Goal: Task Accomplishment & Management: Manage account settings

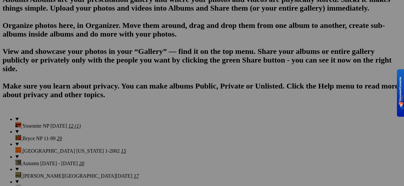
scroll to position [471, 0]
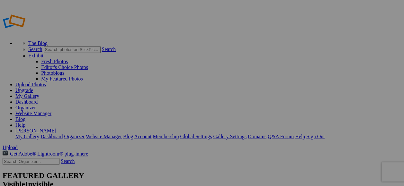
type input "Gibbs Gardens Spring Ver. 1"
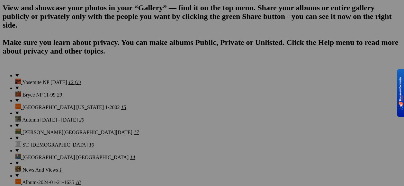
scroll to position [514, 0]
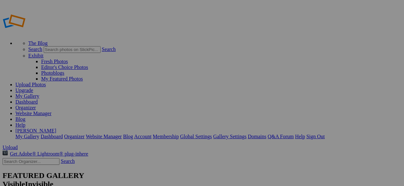
scroll to position [514, 0]
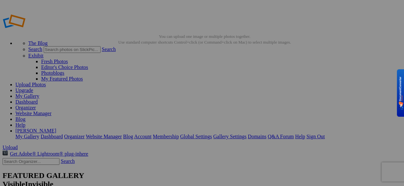
type input "[PERSON_NAME][GEOGRAPHIC_DATA] 7 - 17 -14"
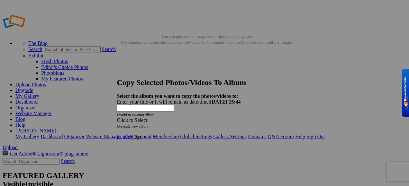
click at [117, 118] on span at bounding box center [117, 120] width 0 height 5
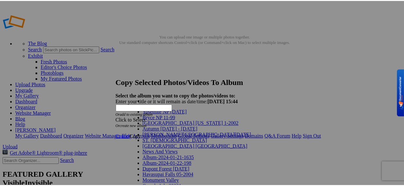
scroll to position [225, 0]
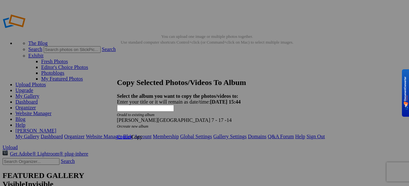
click at [142, 134] on span "Copy" at bounding box center [136, 136] width 11 height 5
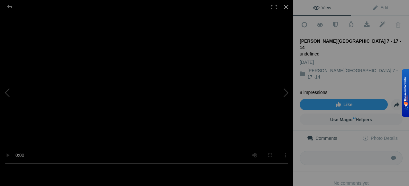
click at [289, 8] on div at bounding box center [286, 7] width 14 height 14
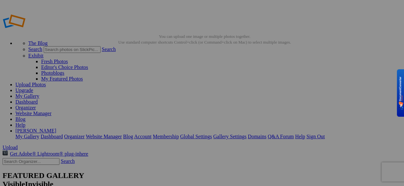
click at [39, 94] on link "My Gallery" at bounding box center [27, 96] width 24 height 5
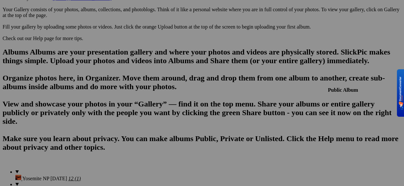
scroll to position [418, 0]
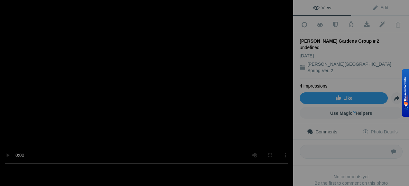
click at [237, 123] on video at bounding box center [146, 93] width 293 height 156
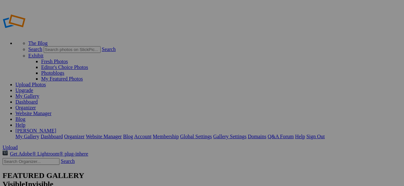
scroll to position [418, 0]
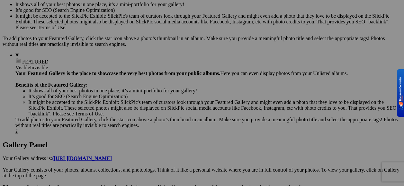
scroll to position [257, 0]
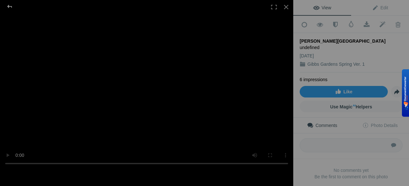
click at [10, 7] on div at bounding box center [9, 6] width 23 height 13
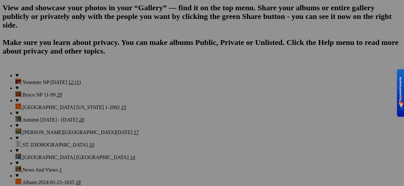
scroll to position [514, 0]
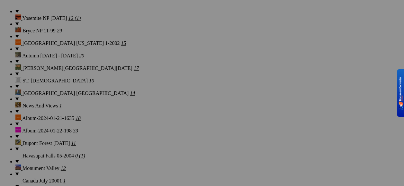
scroll to position [579, 0]
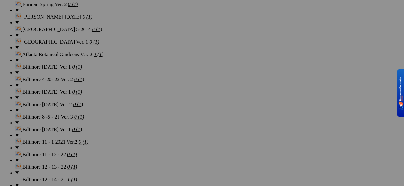
scroll to position [1017, 0]
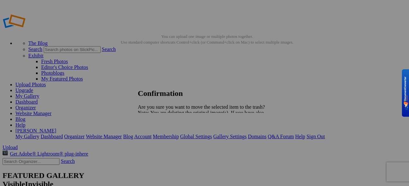
click at [159, 138] on span "Yes" at bounding box center [155, 135] width 7 height 5
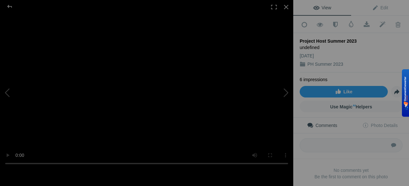
click at [187, 108] on video at bounding box center [146, 93] width 293 height 156
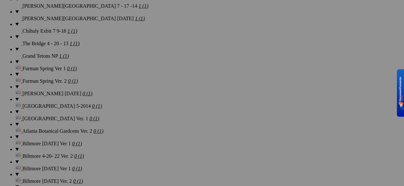
scroll to position [974, 0]
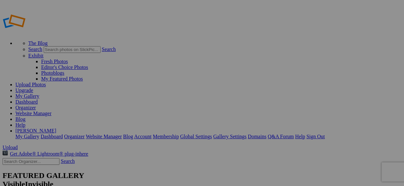
type input "PH Summer 2023"
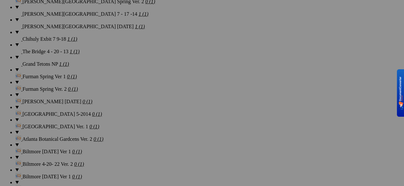
scroll to position [997, 0]
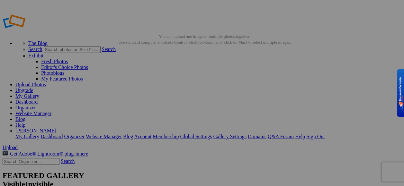
type input "PH Summer 2023"
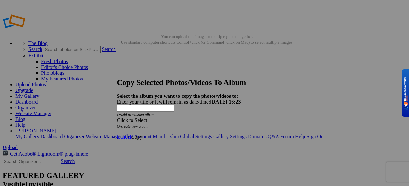
click at [117, 118] on span at bounding box center [117, 120] width 0 height 5
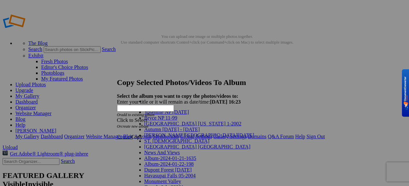
scroll to position [474, 0]
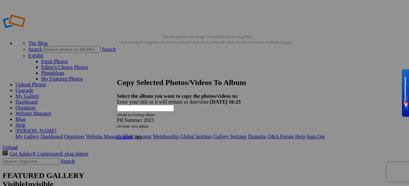
click at [142, 134] on span "Copy" at bounding box center [136, 136] width 11 height 5
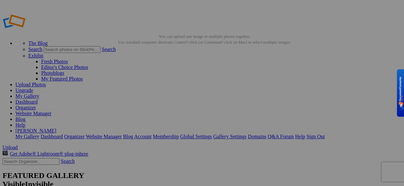
click at [39, 94] on link "My Gallery" at bounding box center [27, 96] width 24 height 5
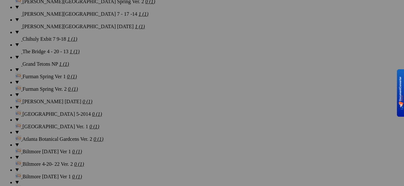
scroll to position [997, 0]
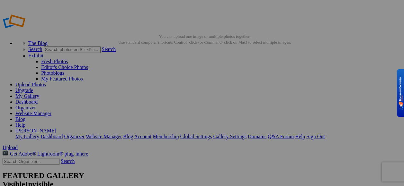
type input "Yard [DATE]"
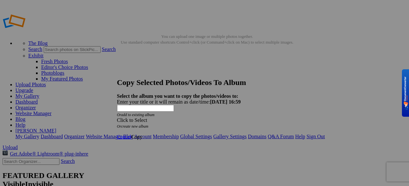
click at [117, 118] on span at bounding box center [117, 120] width 0 height 5
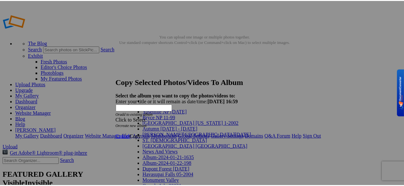
scroll to position [490, 0]
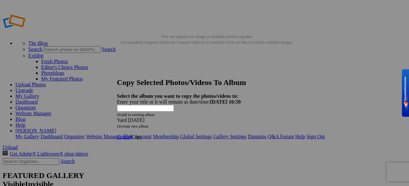
click at [142, 134] on span "Copy" at bounding box center [136, 136] width 11 height 5
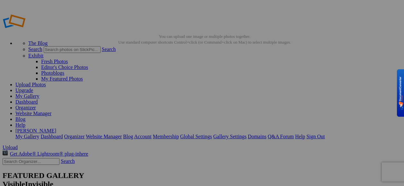
click at [39, 94] on link "My Gallery" at bounding box center [27, 96] width 24 height 5
